Goal: Task Accomplishment & Management: Manage account settings

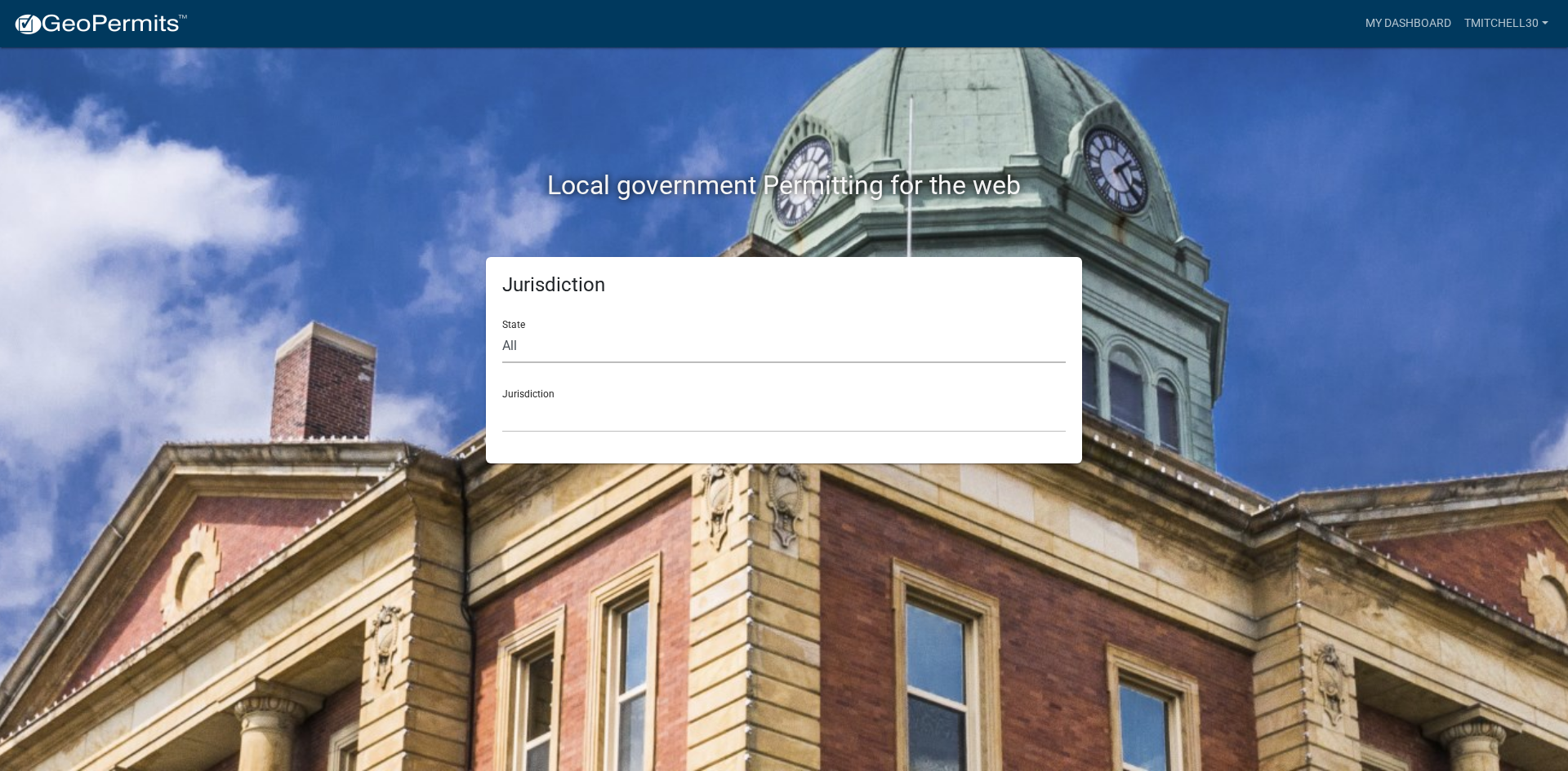
click at [544, 347] on select "All [US_STATE] [US_STATE] [US_STATE] [US_STATE] [US_STATE] [US_STATE] [US_STATE…" at bounding box center [784, 346] width 563 height 34
select select "[US_STATE]"
click at [502, 330] on select "All [US_STATE] [US_STATE] [US_STATE] [US_STATE] [US_STATE] [US_STATE] [US_STATE…" at bounding box center [784, 346] width 563 height 34
click at [572, 420] on select "[GEOGRAPHIC_DATA], [US_STATE] [GEOGRAPHIC_DATA], [US_STATE] [GEOGRAPHIC_DATA], …" at bounding box center [784, 416] width 563 height 34
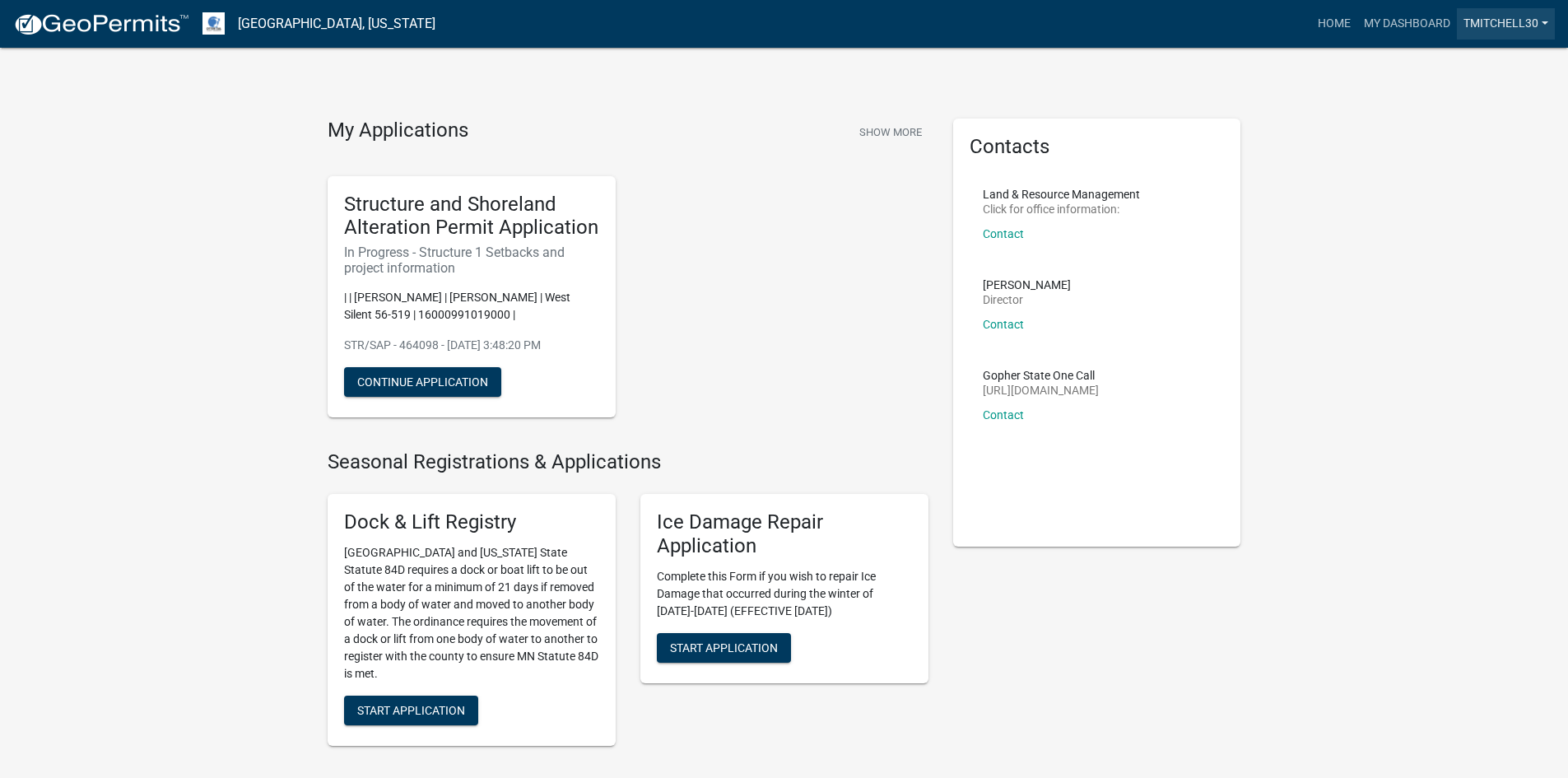
click at [1497, 34] on link "tmitchell30" at bounding box center [1506, 23] width 98 height 31
click at [1418, 28] on link "My Dashboard" at bounding box center [1407, 23] width 100 height 31
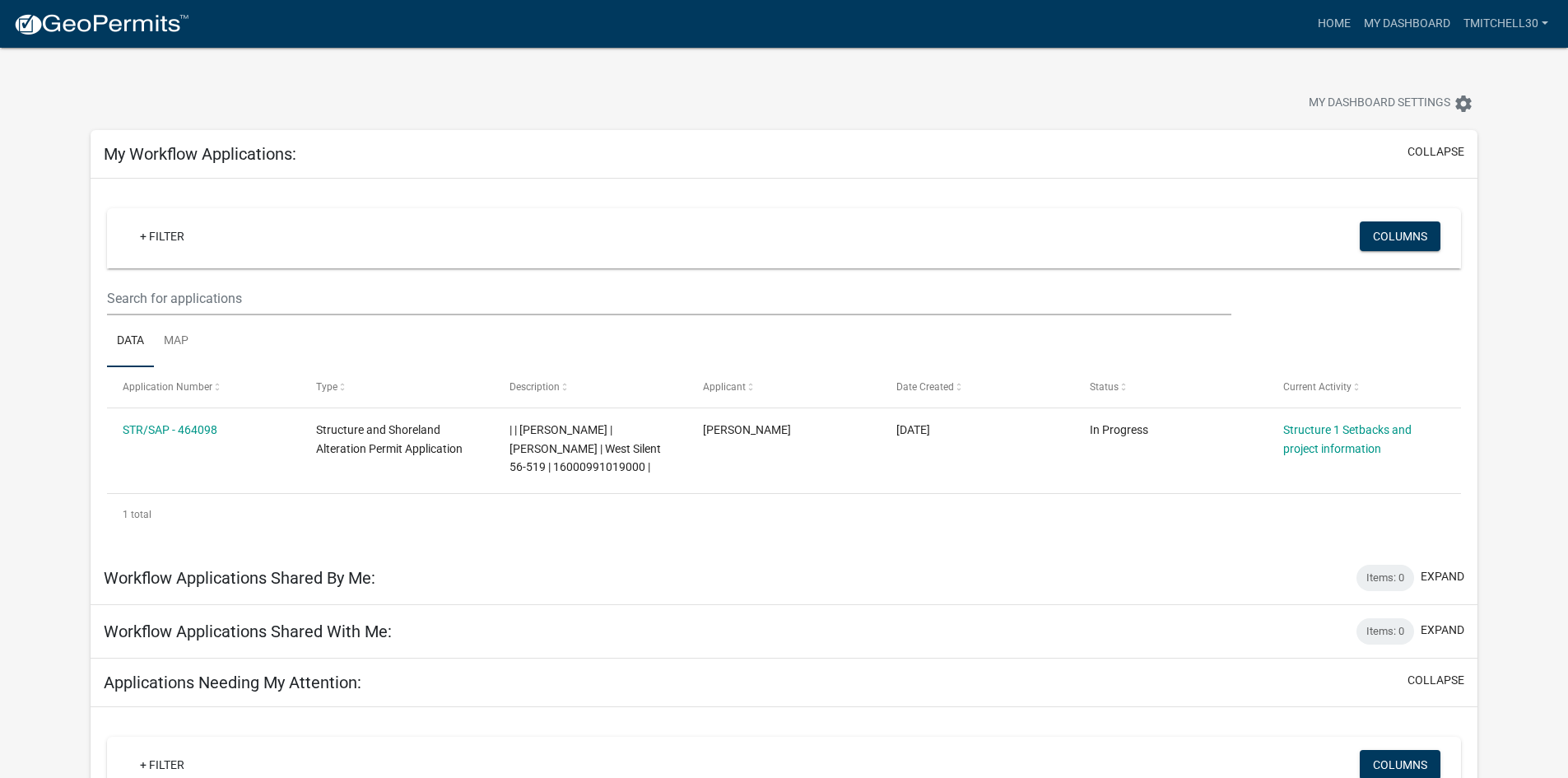
click at [402, 108] on div at bounding box center [490, 104] width 824 height 36
